Goal: Check status: Check status

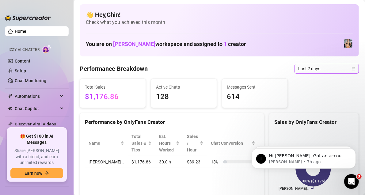
click at [352, 67] on icon "calendar" at bounding box center [354, 69] width 4 height 4
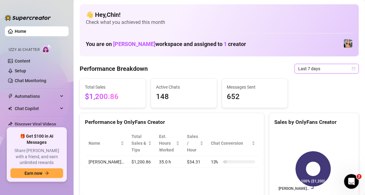
click at [349, 66] on span "Last 7 days" at bounding box center [326, 68] width 57 height 9
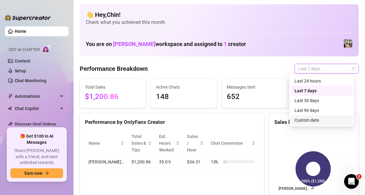
click at [304, 121] on div "Custom date" at bounding box center [321, 120] width 55 height 7
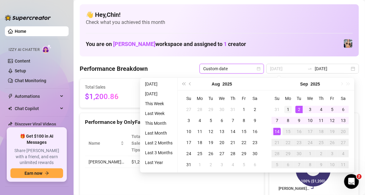
type input "[DATE]"
click at [290, 108] on div "1" at bounding box center [287, 109] width 7 height 7
click at [278, 131] on div "14" at bounding box center [276, 131] width 7 height 7
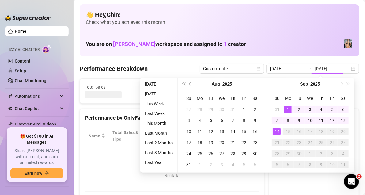
type input "2025-09-01"
